Goal: Transaction & Acquisition: Book appointment/travel/reservation

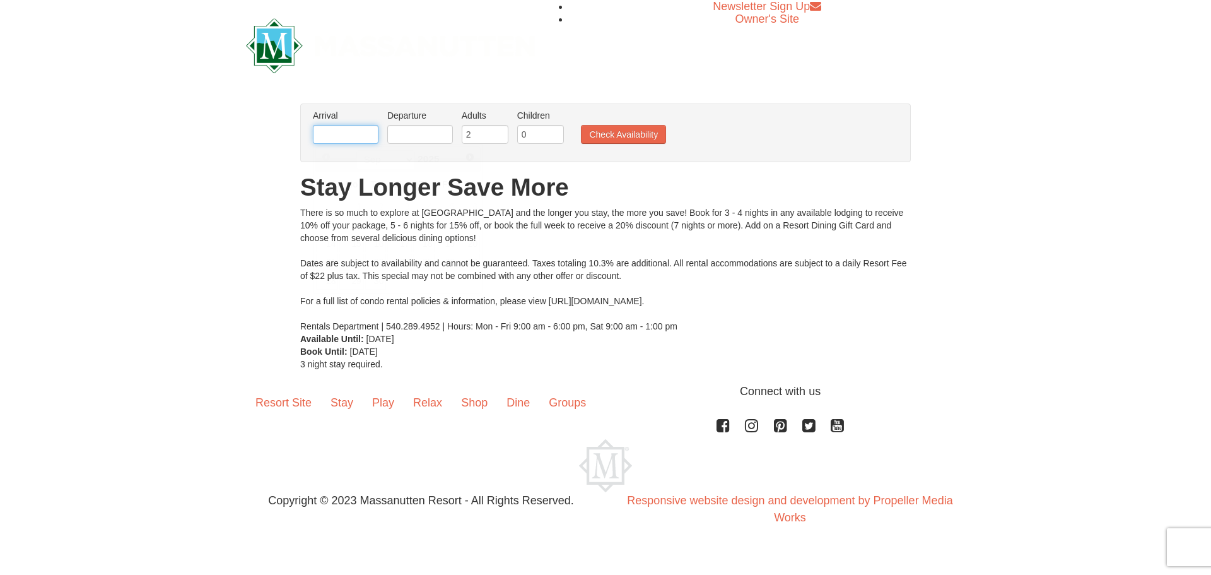
click at [353, 132] on input "text" at bounding box center [346, 134] width 66 height 19
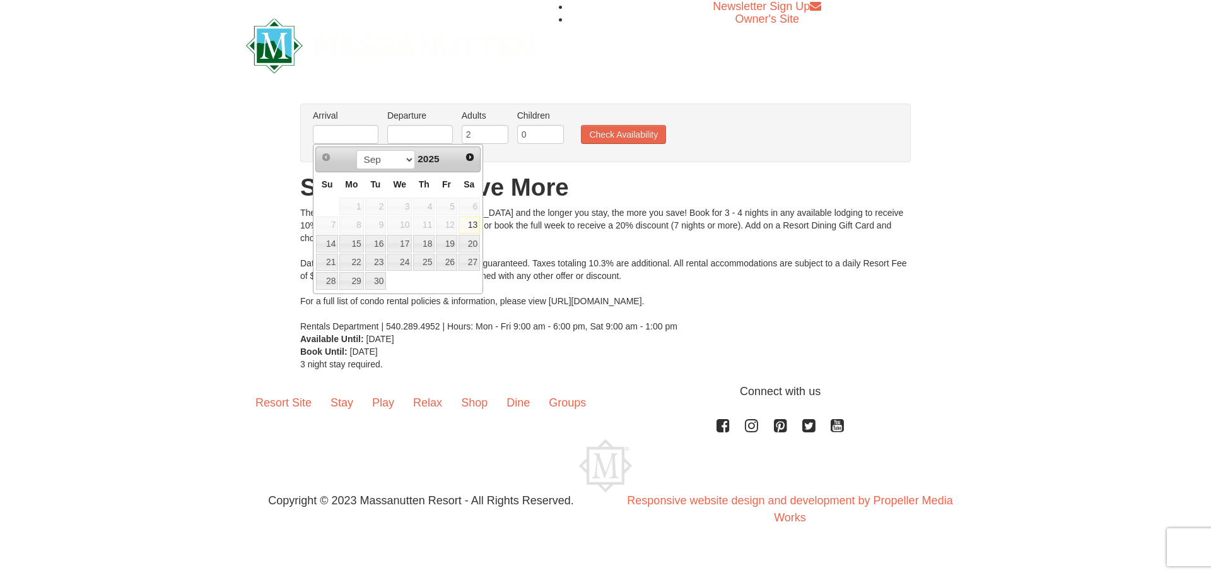
click at [517, 211] on div "There is so much to explore at [GEOGRAPHIC_DATA] and the longer you stay, the m…" at bounding box center [605, 269] width 611 height 126
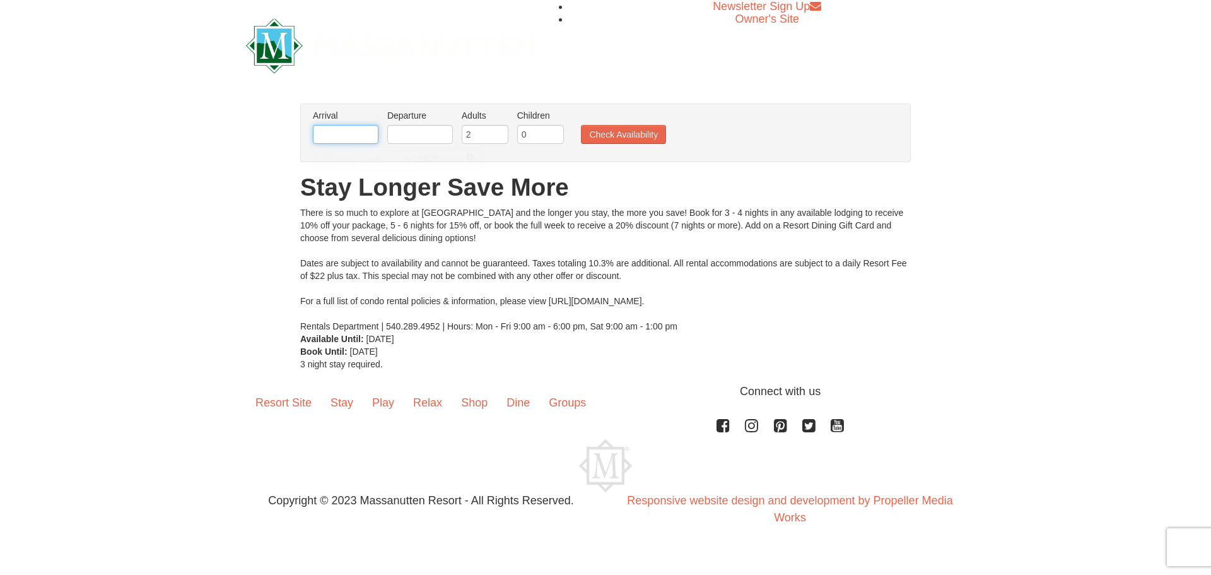
click at [327, 135] on input "text" at bounding box center [346, 134] width 66 height 19
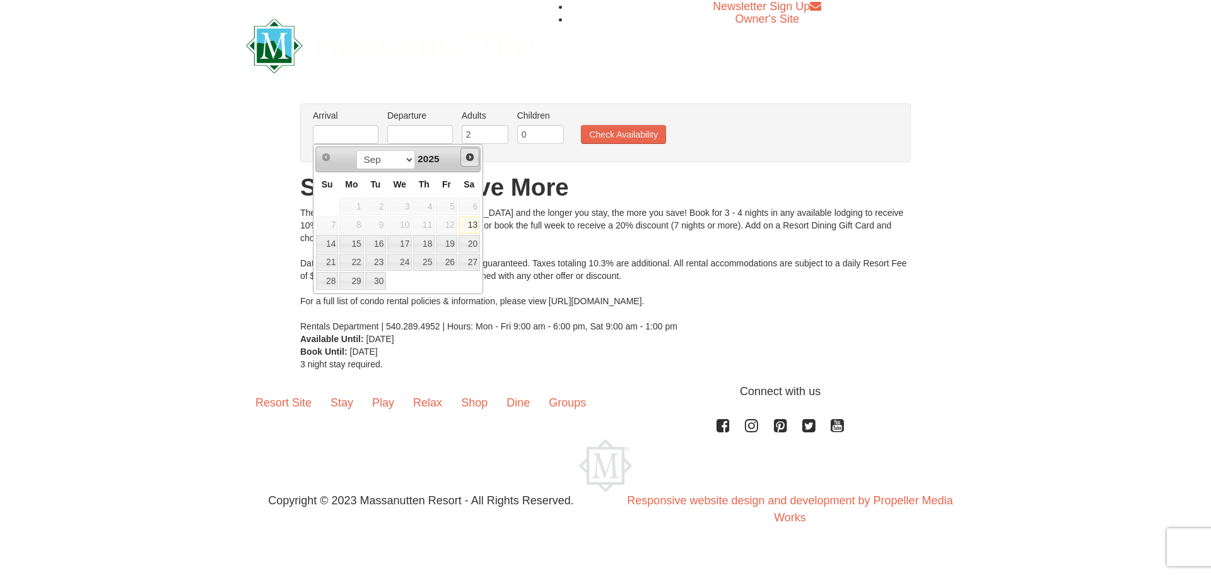
click at [472, 156] on span "Next" at bounding box center [470, 157] width 10 height 10
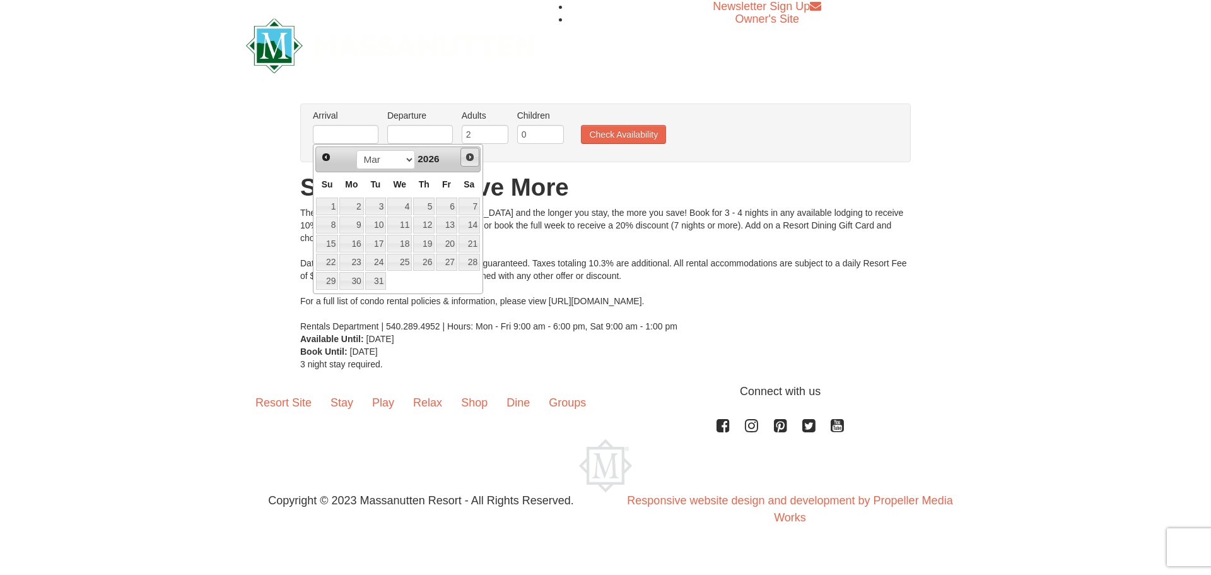
click at [472, 156] on span "Next" at bounding box center [470, 157] width 10 height 10
click at [324, 246] on link "10" at bounding box center [327, 244] width 22 height 18
type input "05/10/2026"
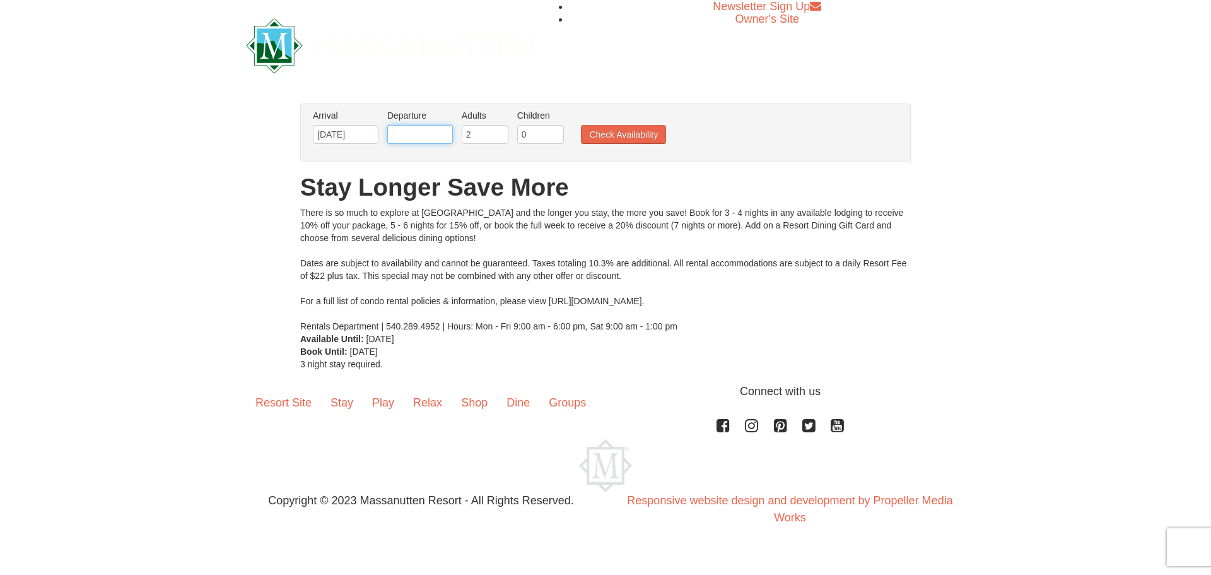
click at [418, 129] on input "text" at bounding box center [420, 134] width 66 height 19
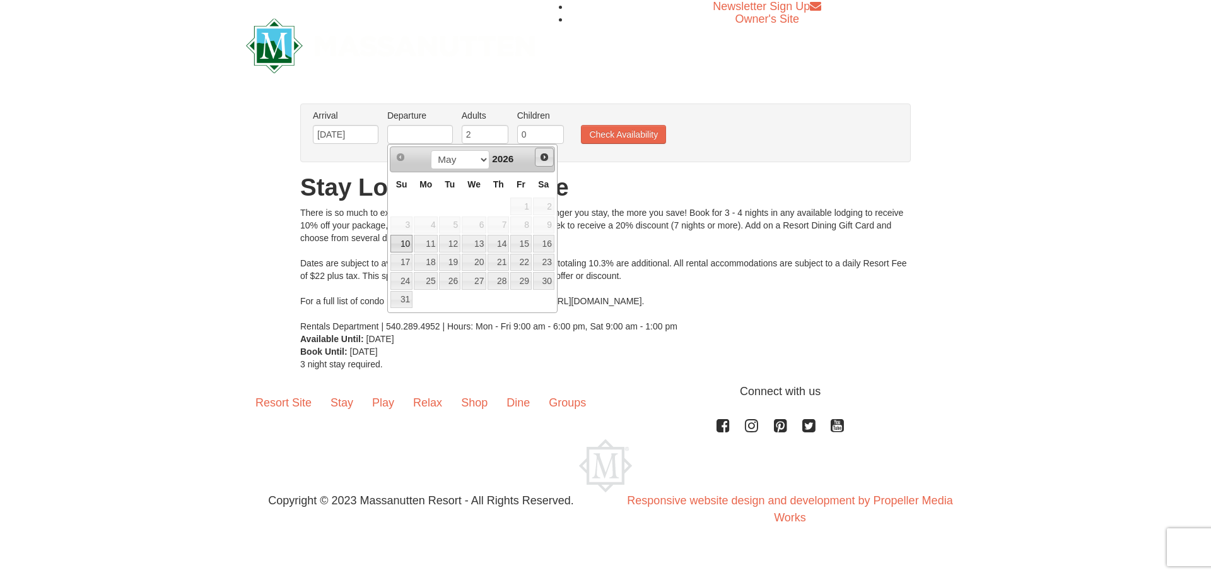
click at [542, 148] on link "Next" at bounding box center [544, 157] width 19 height 19
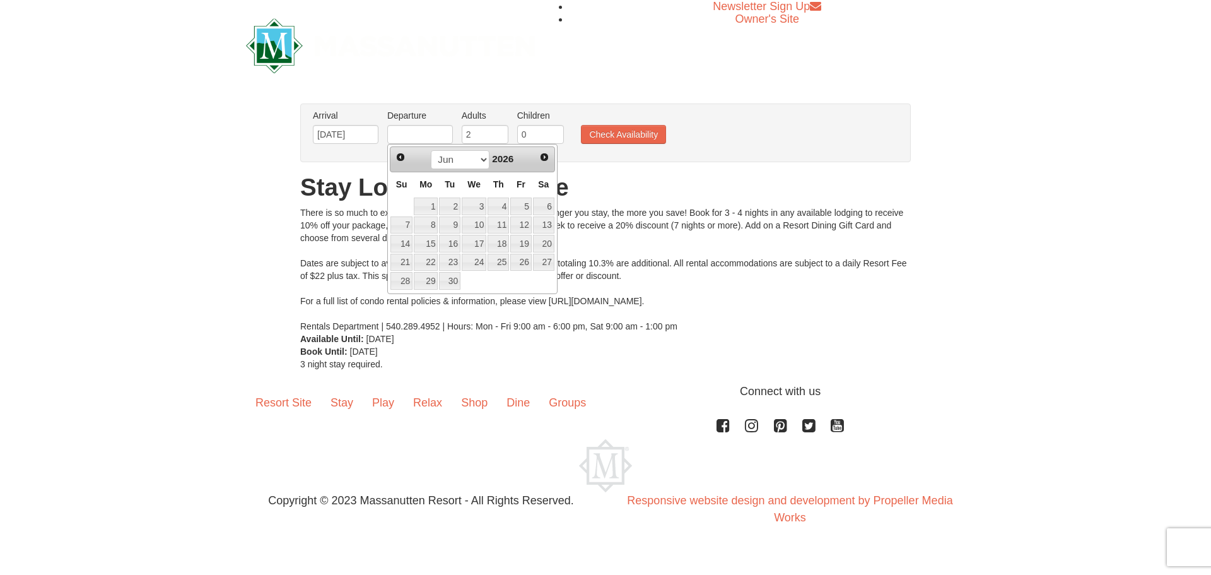
click at [542, 148] on div "Prev Next May Jun Jul Aug Sep Oct Nov Dec 2026" at bounding box center [472, 158] width 165 height 25
click at [404, 160] on span "Prev" at bounding box center [401, 157] width 10 height 10
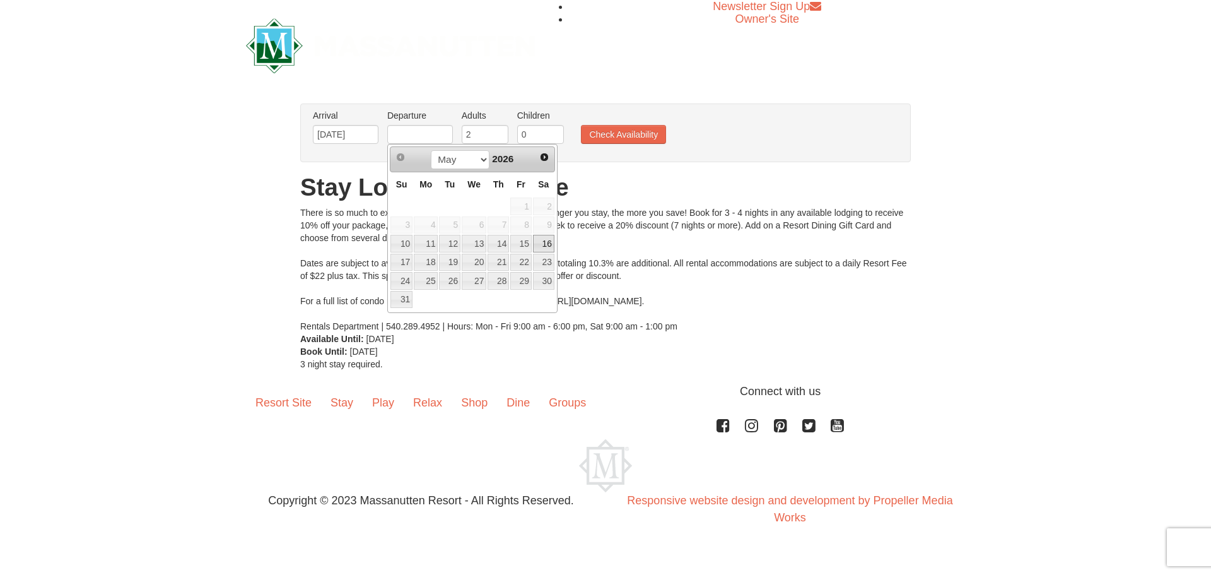
click at [539, 244] on link "16" at bounding box center [543, 244] width 21 height 18
type input "05/16/2026"
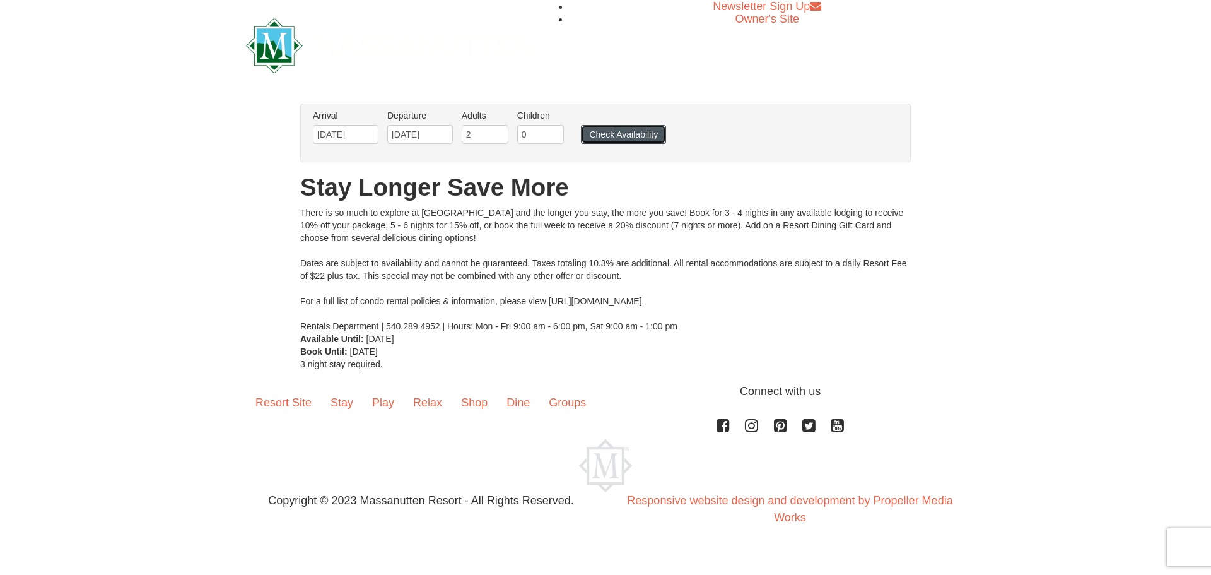
click at [599, 131] on button "Check Availability" at bounding box center [623, 134] width 85 height 19
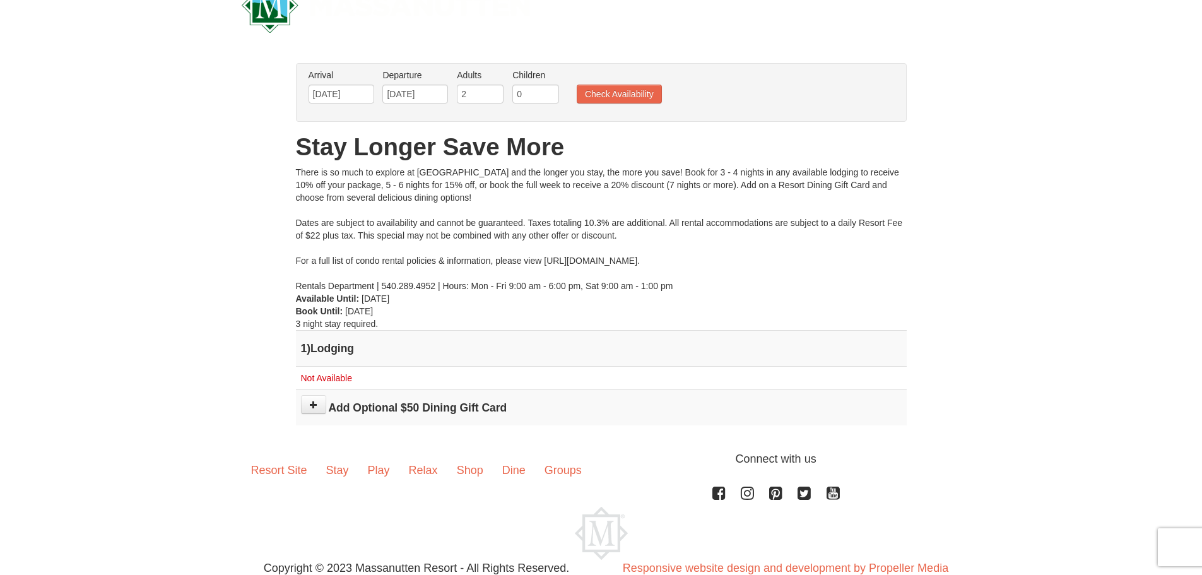
scroll to position [41, 0]
click at [321, 374] on span "Not Available" at bounding box center [326, 377] width 51 height 10
click at [347, 367] on td "Not Available" at bounding box center [601, 377] width 611 height 23
click at [358, 96] on input "05/10/2026" at bounding box center [342, 93] width 66 height 19
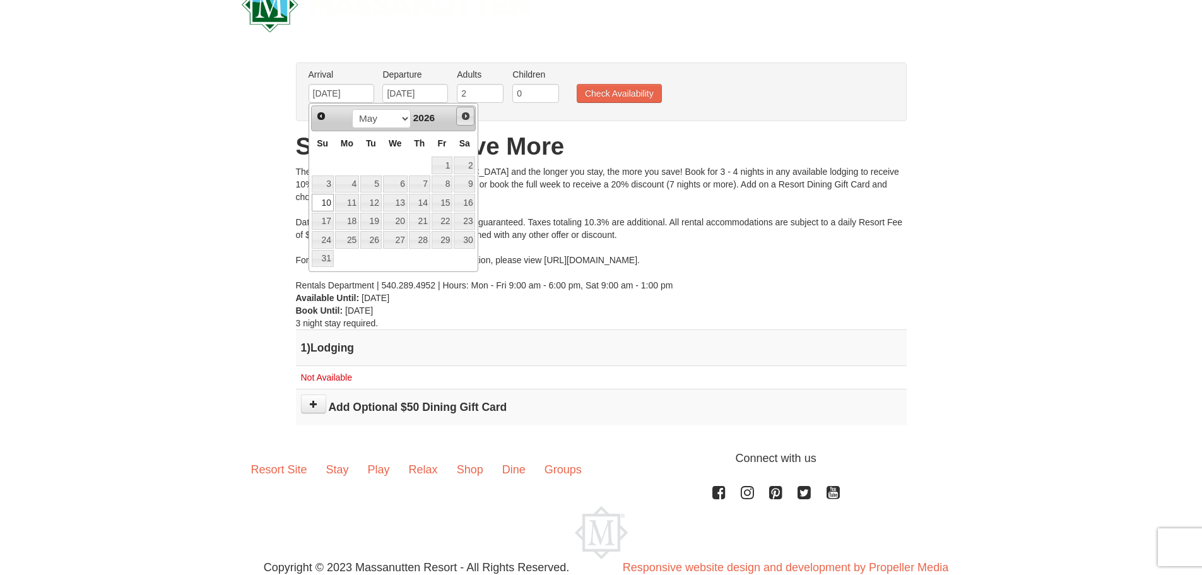
click at [466, 114] on span "Next" at bounding box center [466, 116] width 10 height 10
click at [323, 180] on link "2" at bounding box center [323, 184] width 22 height 18
type input "[DATE]"
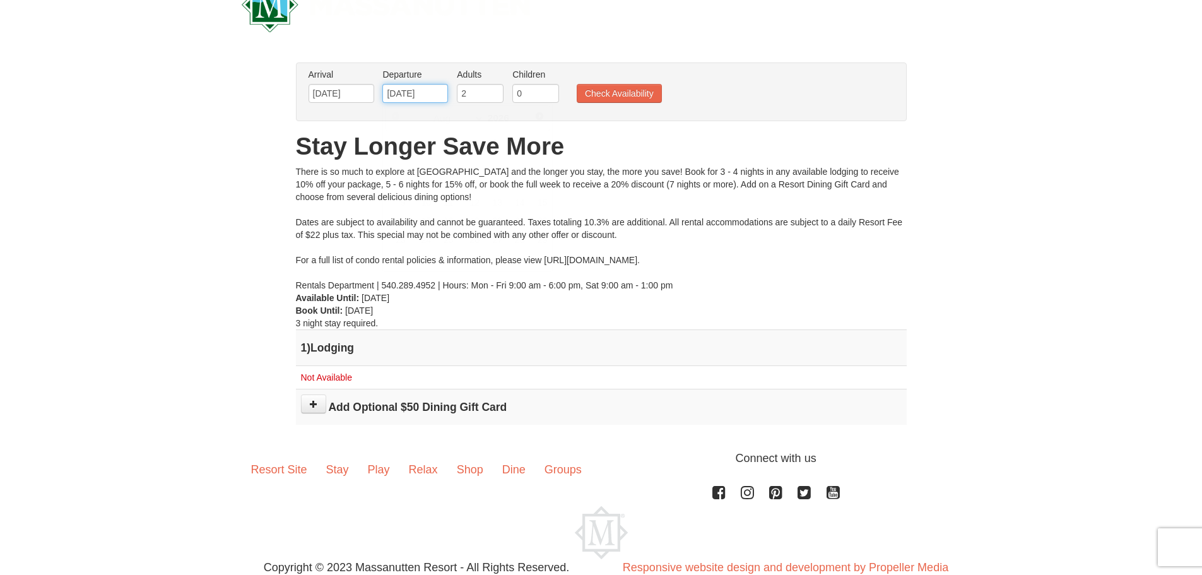
click at [420, 95] on input "[DATE]" at bounding box center [415, 93] width 66 height 19
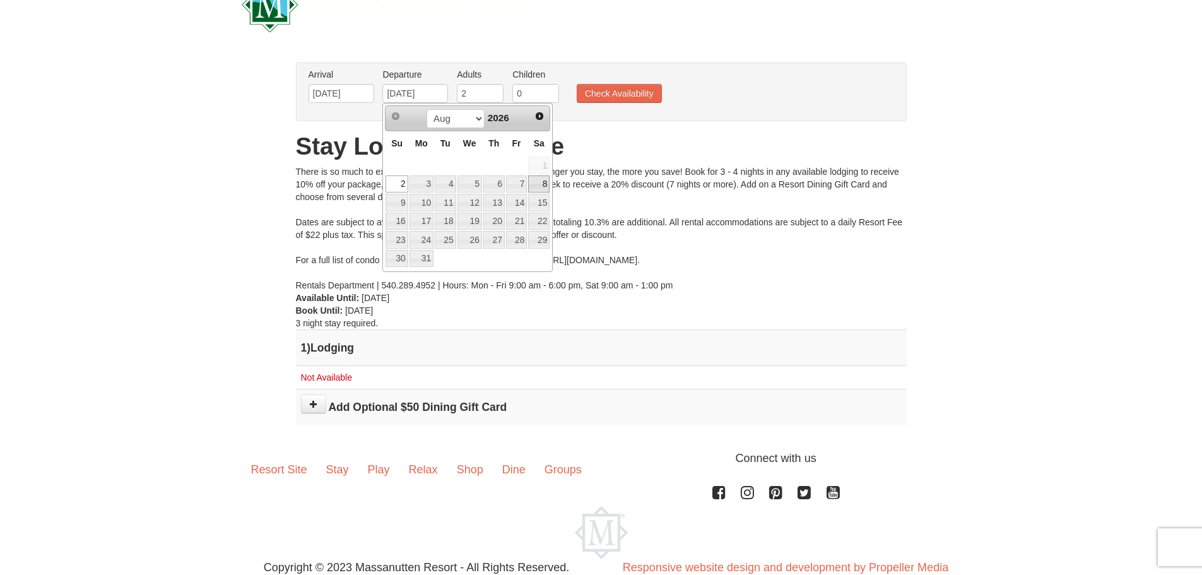
drag, startPoint x: 544, startPoint y: 175, endPoint x: 534, endPoint y: 186, distance: 14.3
click at [534, 186] on link "8" at bounding box center [538, 184] width 21 height 18
type input "[DATE]"
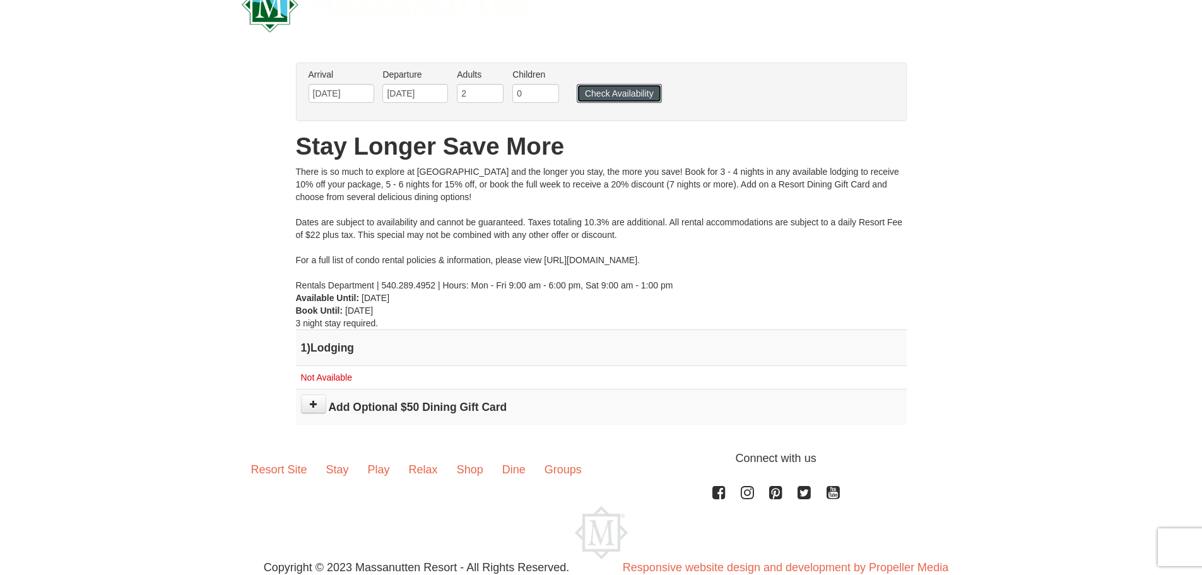
click at [600, 98] on button "Check Availability" at bounding box center [619, 93] width 85 height 19
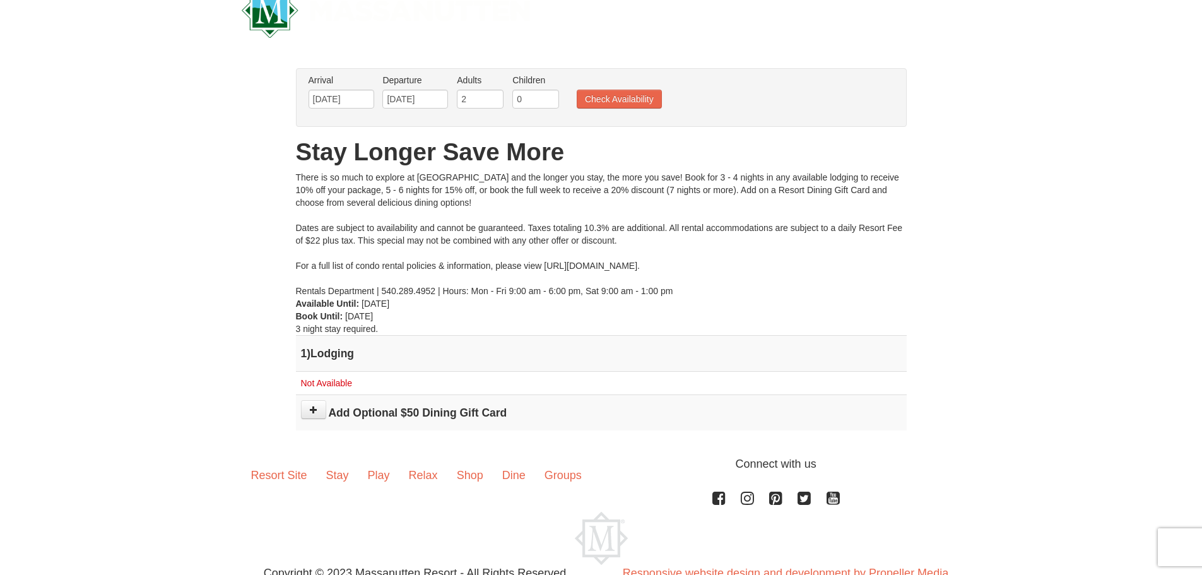
scroll to position [39, 0]
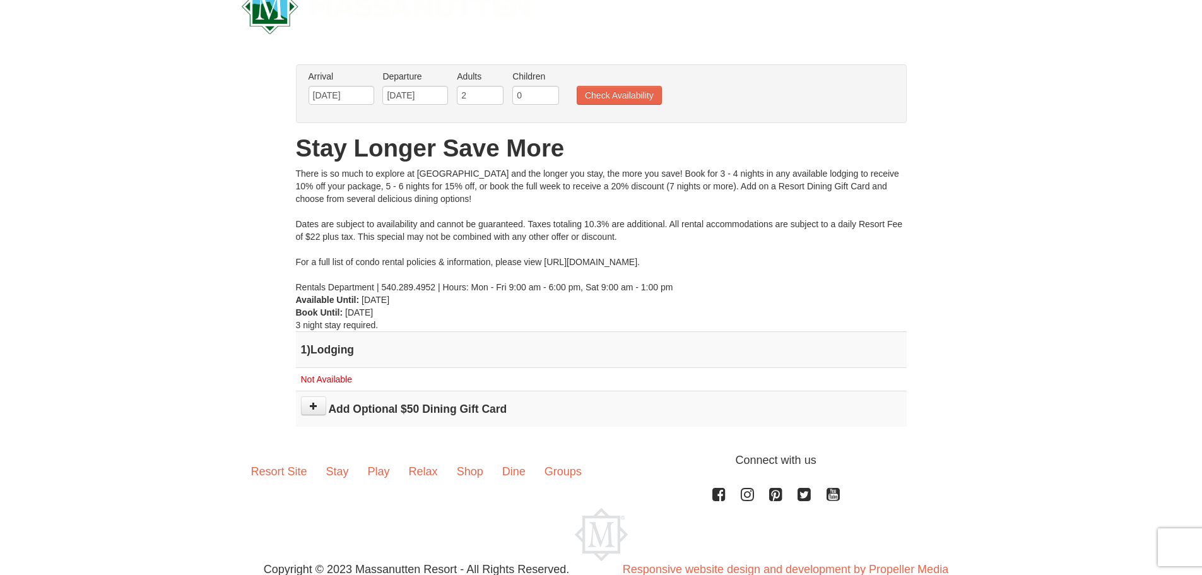
drag, startPoint x: 721, startPoint y: 266, endPoint x: 579, endPoint y: 260, distance: 142.1
drag, startPoint x: 579, startPoint y: 260, endPoint x: 566, endPoint y: 259, distance: 12.6
click at [566, 259] on div "There is so much to explore at [GEOGRAPHIC_DATA] and the longer you stay, the m…" at bounding box center [601, 230] width 611 height 126
drag, startPoint x: 544, startPoint y: 262, endPoint x: 721, endPoint y: 264, distance: 176.0
click at [721, 264] on div "There is so much to explore at [GEOGRAPHIC_DATA] and the longer you stay, the m…" at bounding box center [601, 230] width 611 height 126
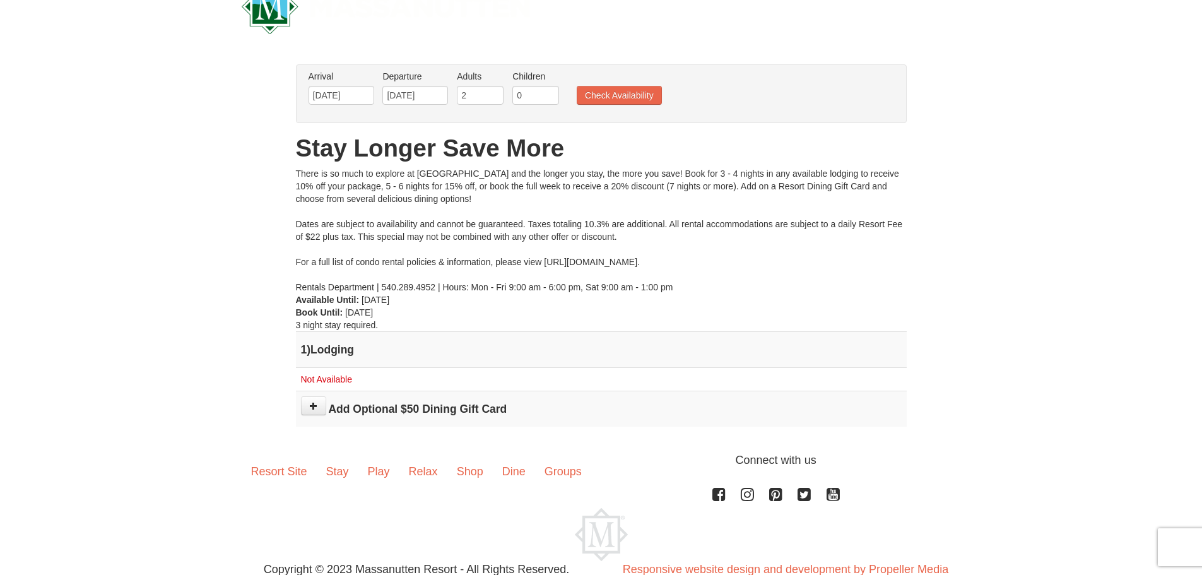
copy div "[URL][DOMAIN_NAME]."
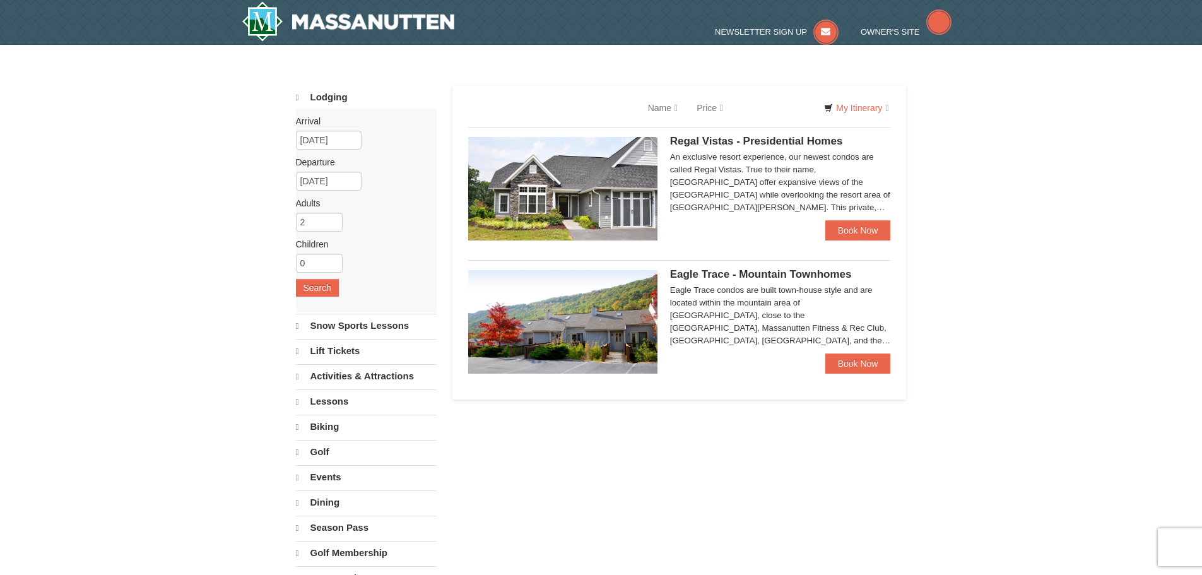
select select "9"
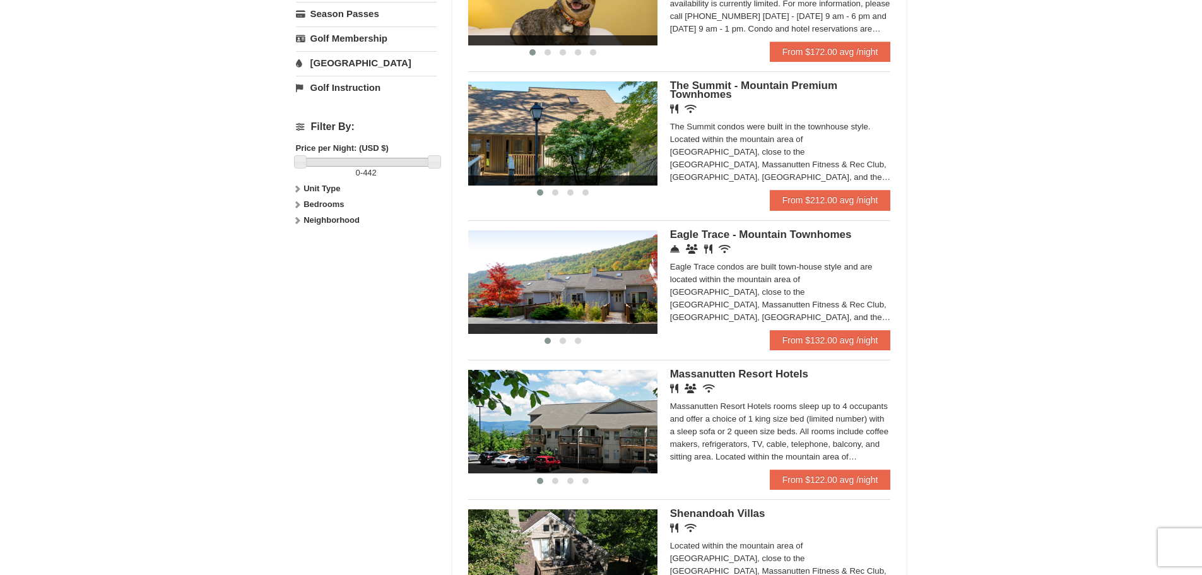
scroll to position [482, 0]
